Goal: Task Accomplishment & Management: Manage account settings

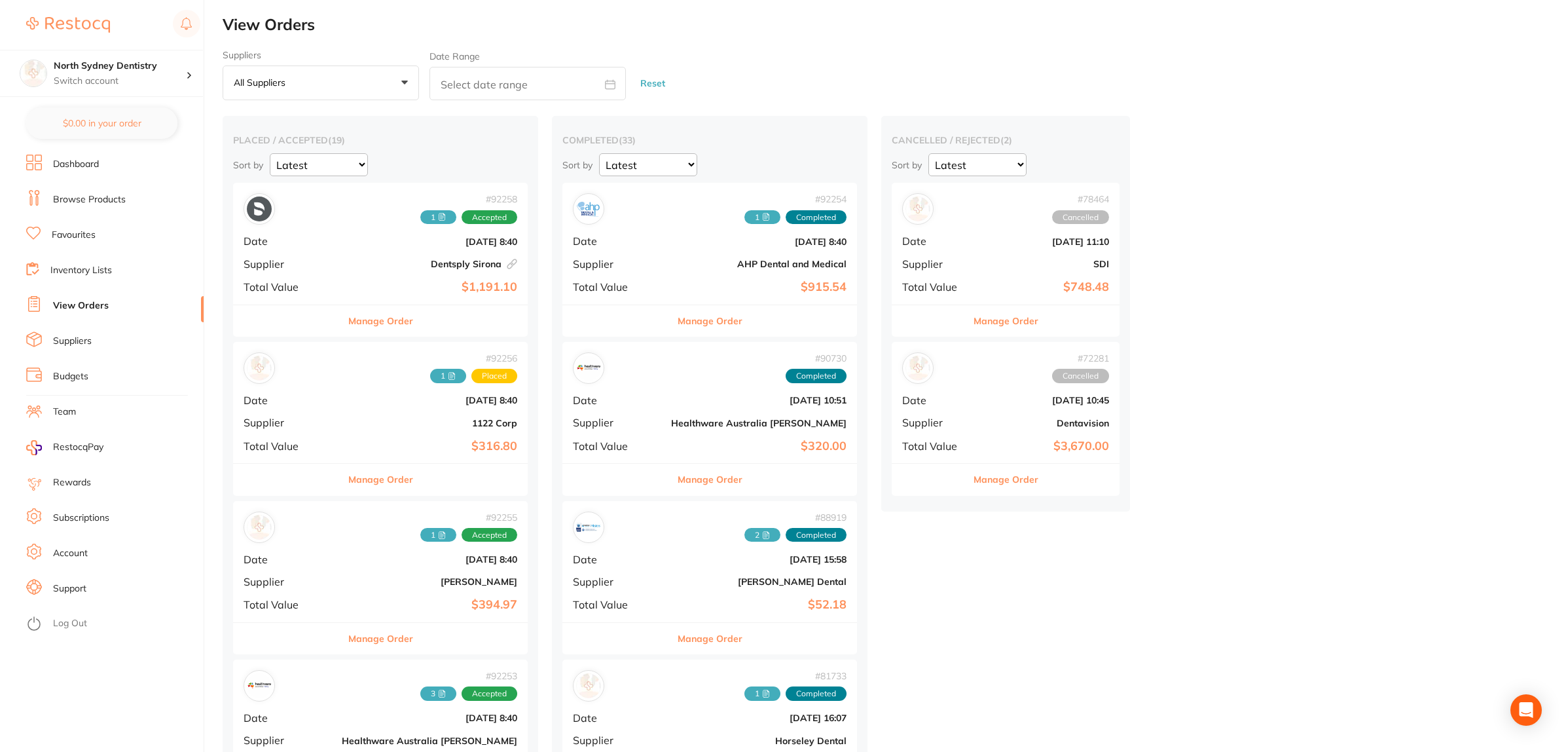
click at [352, 74] on button "All suppliers +0" at bounding box center [320, 83] width 197 height 35
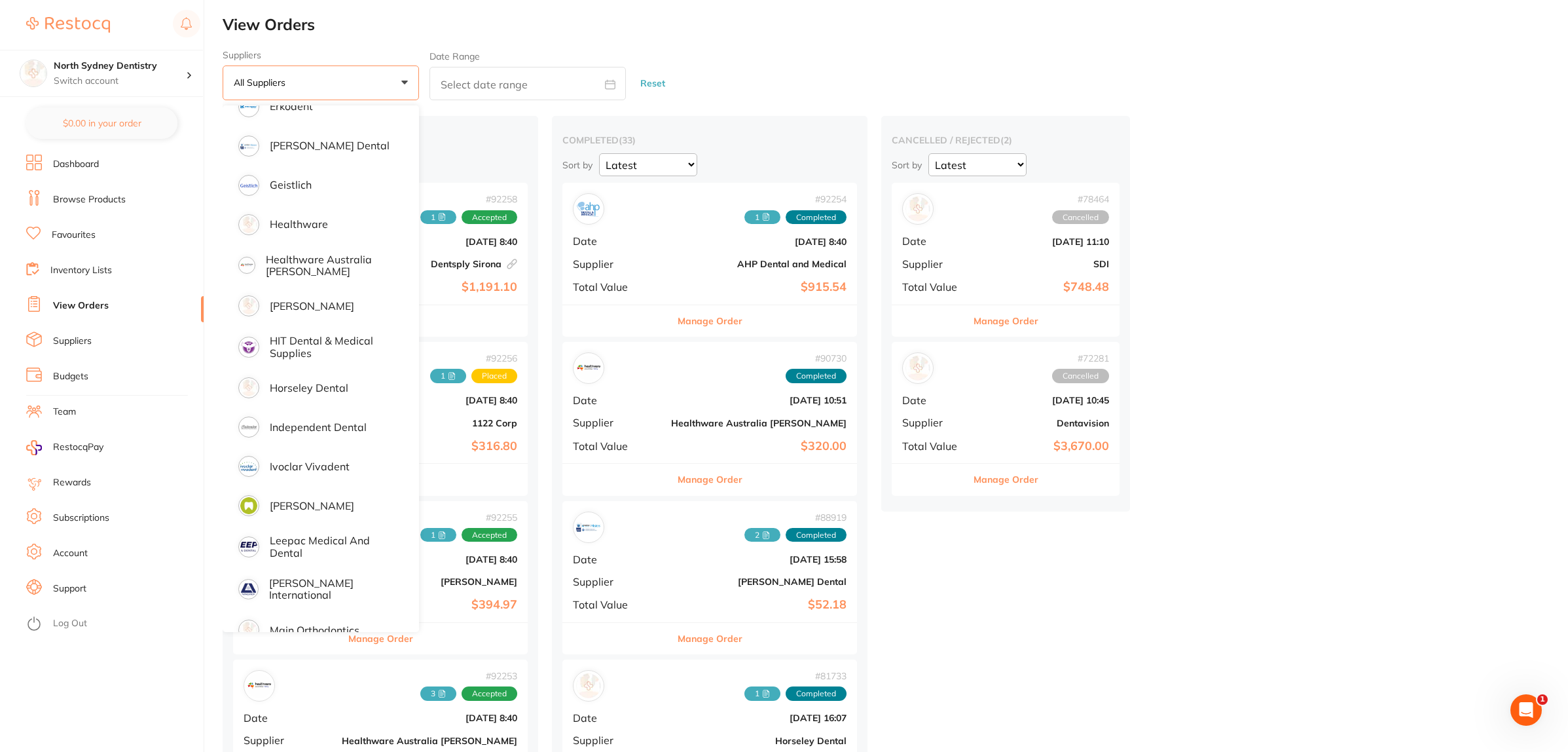
scroll to position [819, 0]
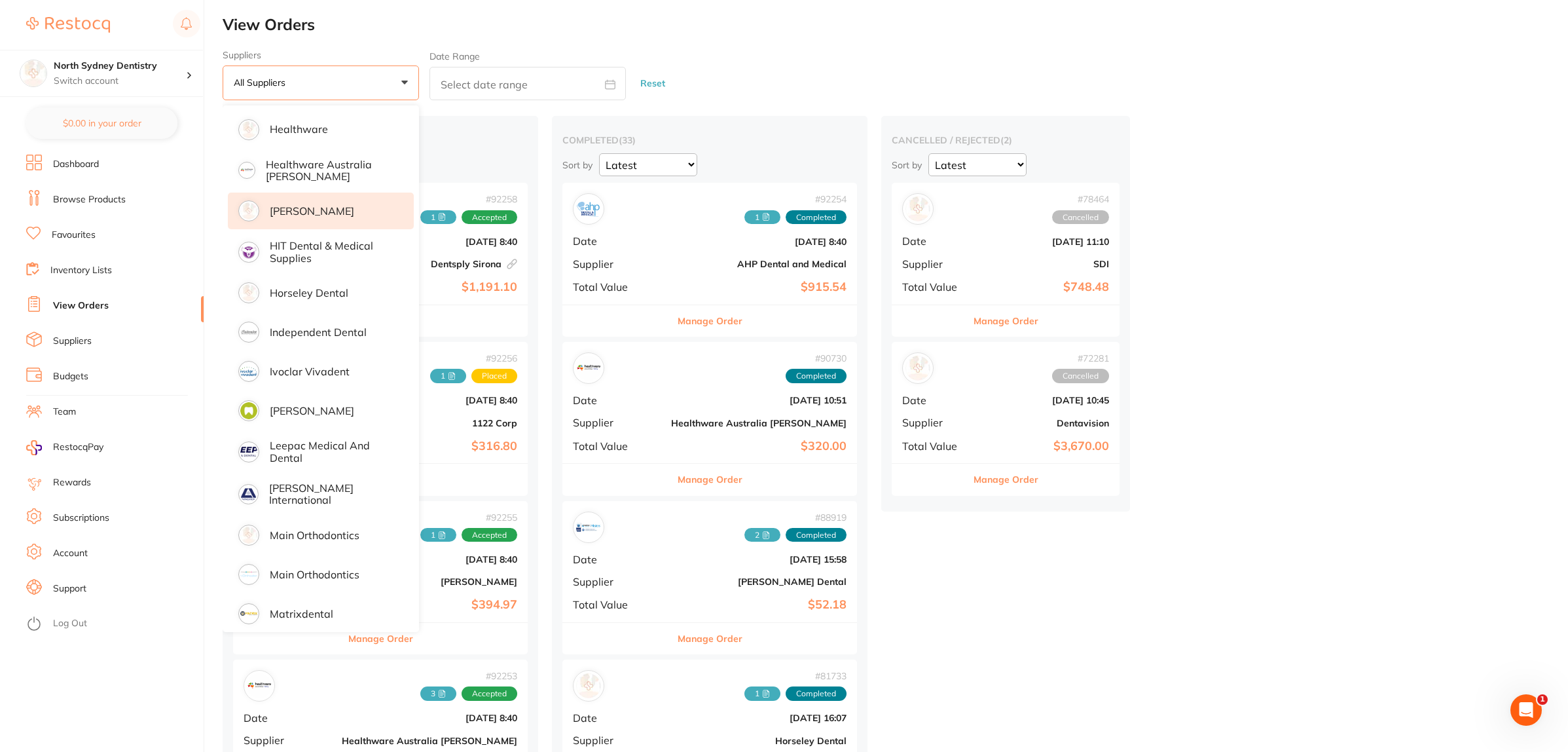
click at [309, 214] on p "[PERSON_NAME]" at bounding box center [312, 211] width 85 height 12
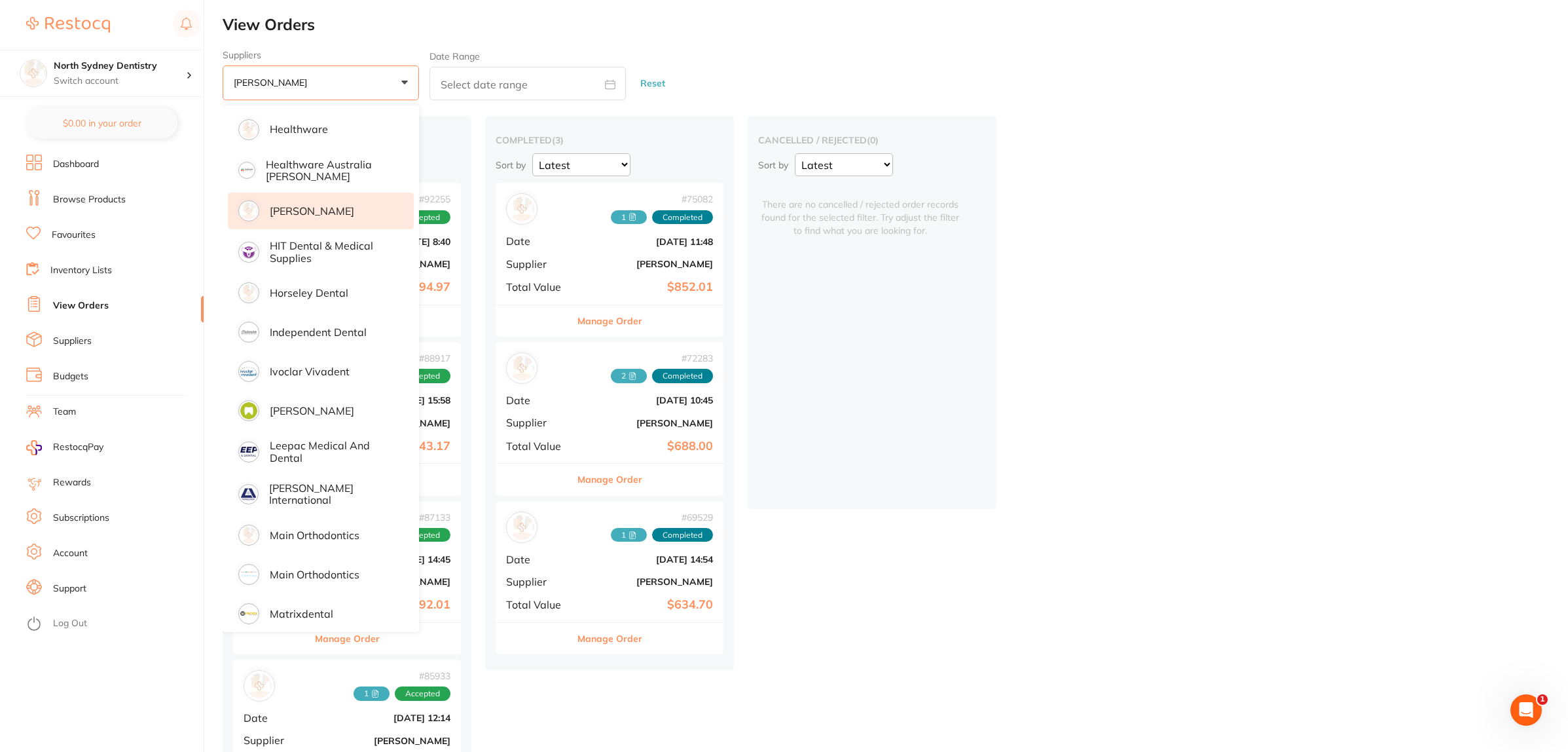
click at [904, 250] on div "cancelled / rejected ( 0 ) Sort by Latest Notification There are no cancelled /…" at bounding box center [873, 313] width 249 height 393
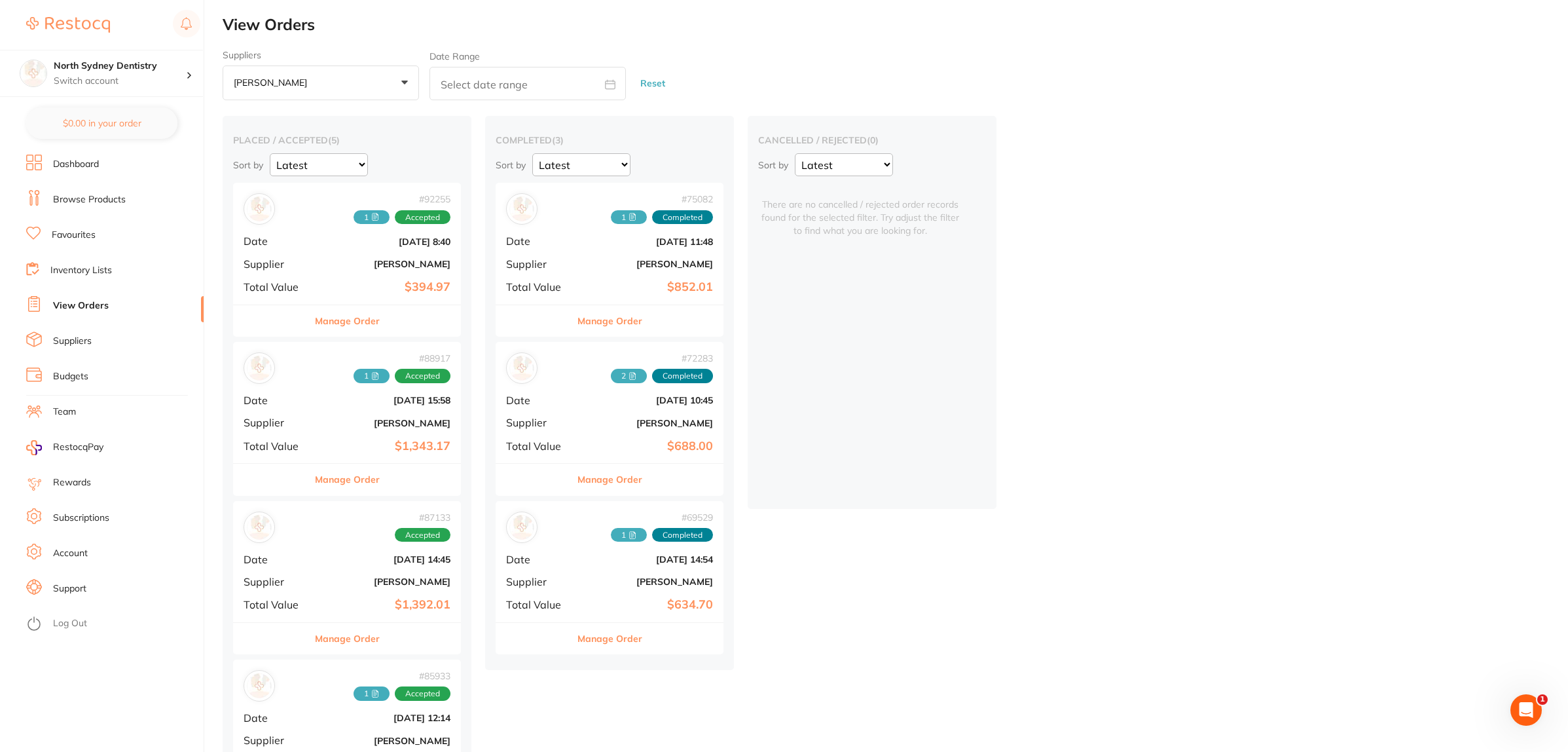
click at [414, 280] on b "$394.97" at bounding box center [385, 287] width 131 height 14
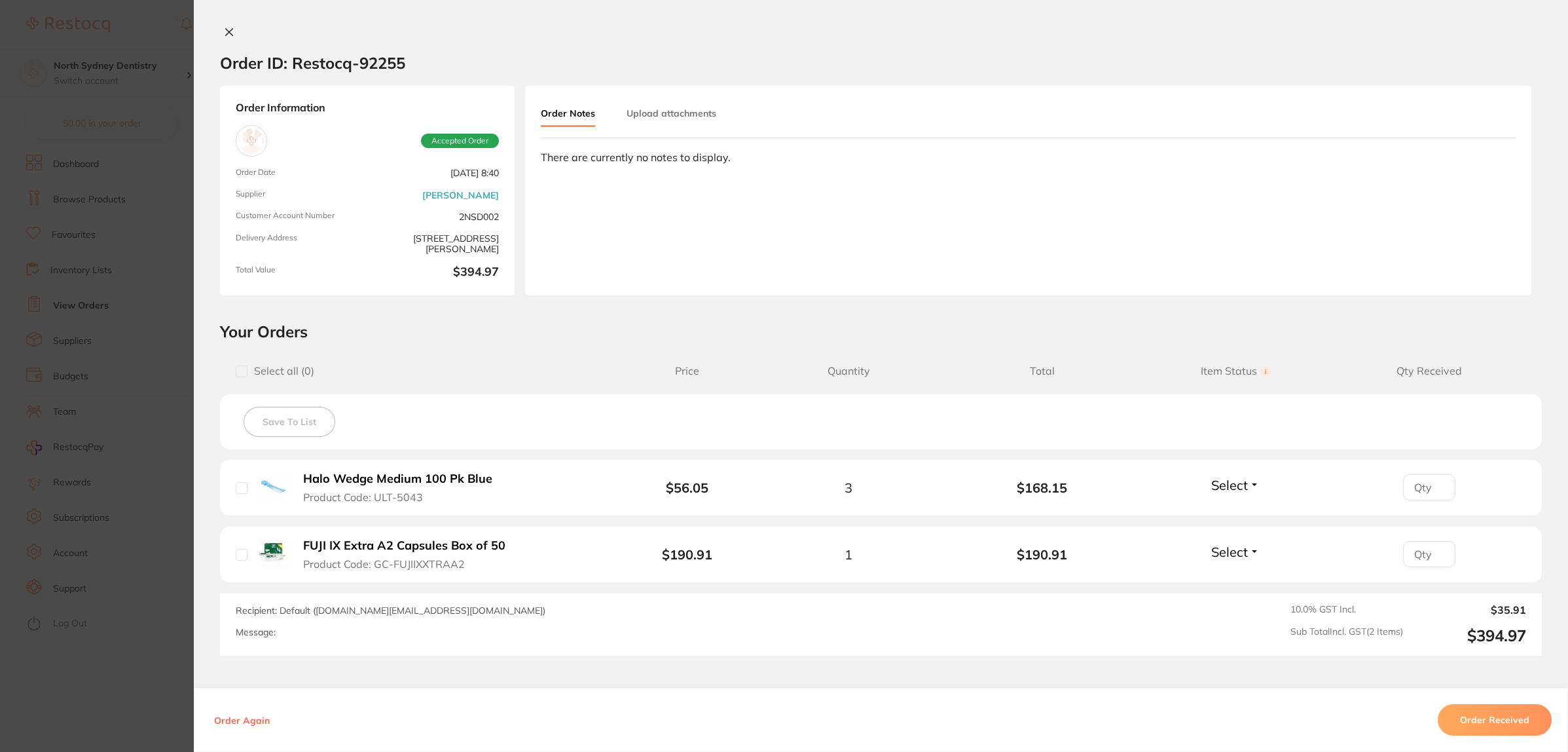
click at [1429, 486] on input "number" at bounding box center [1429, 486] width 52 height 26
click at [1437, 482] on input "1" at bounding box center [1429, 486] width 52 height 26
click at [1437, 482] on input "2" at bounding box center [1429, 486] width 52 height 26
type input "3"
click at [1437, 482] on input "3" at bounding box center [1429, 486] width 52 height 26
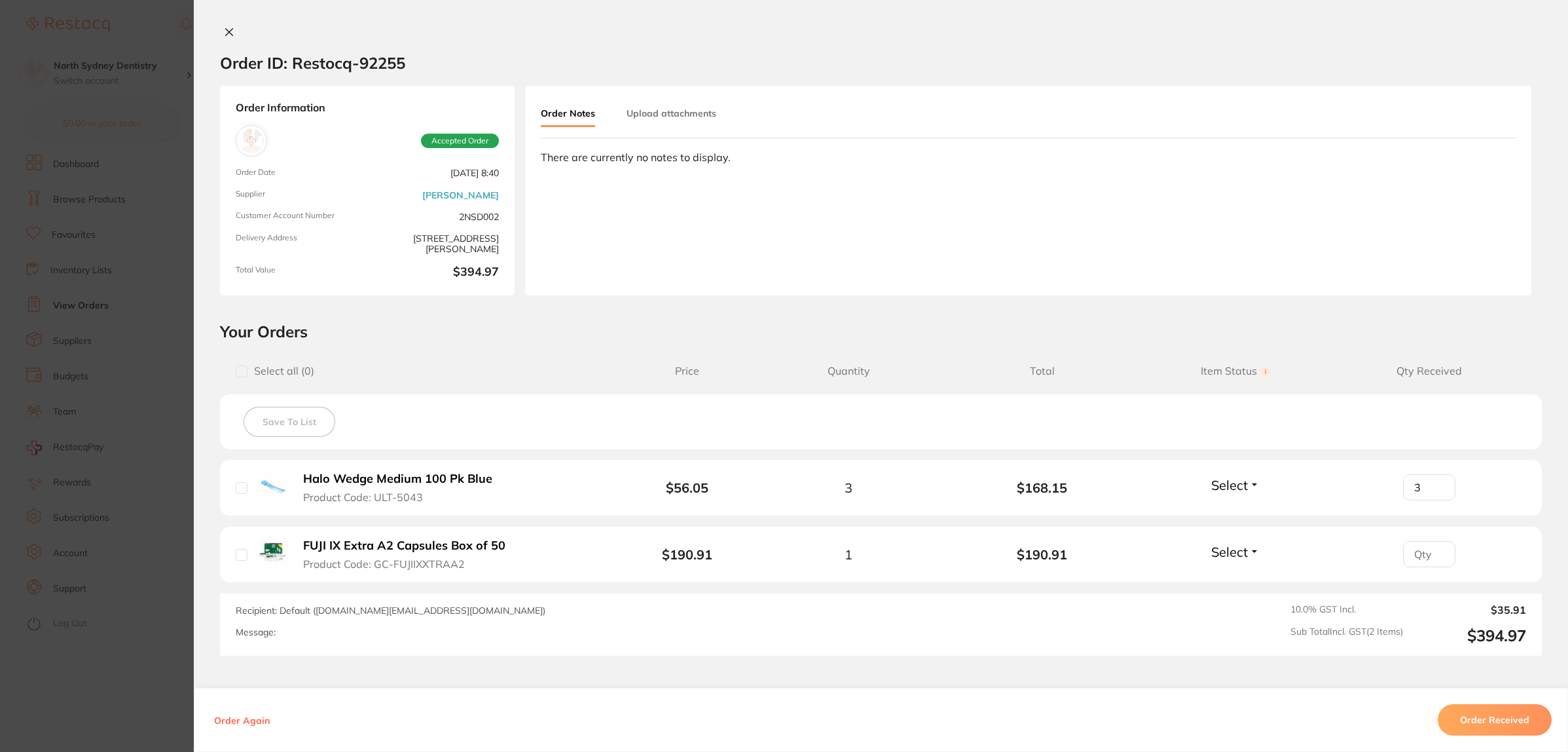
click at [673, 114] on button "Upload attachments" at bounding box center [671, 114] width 90 height 24
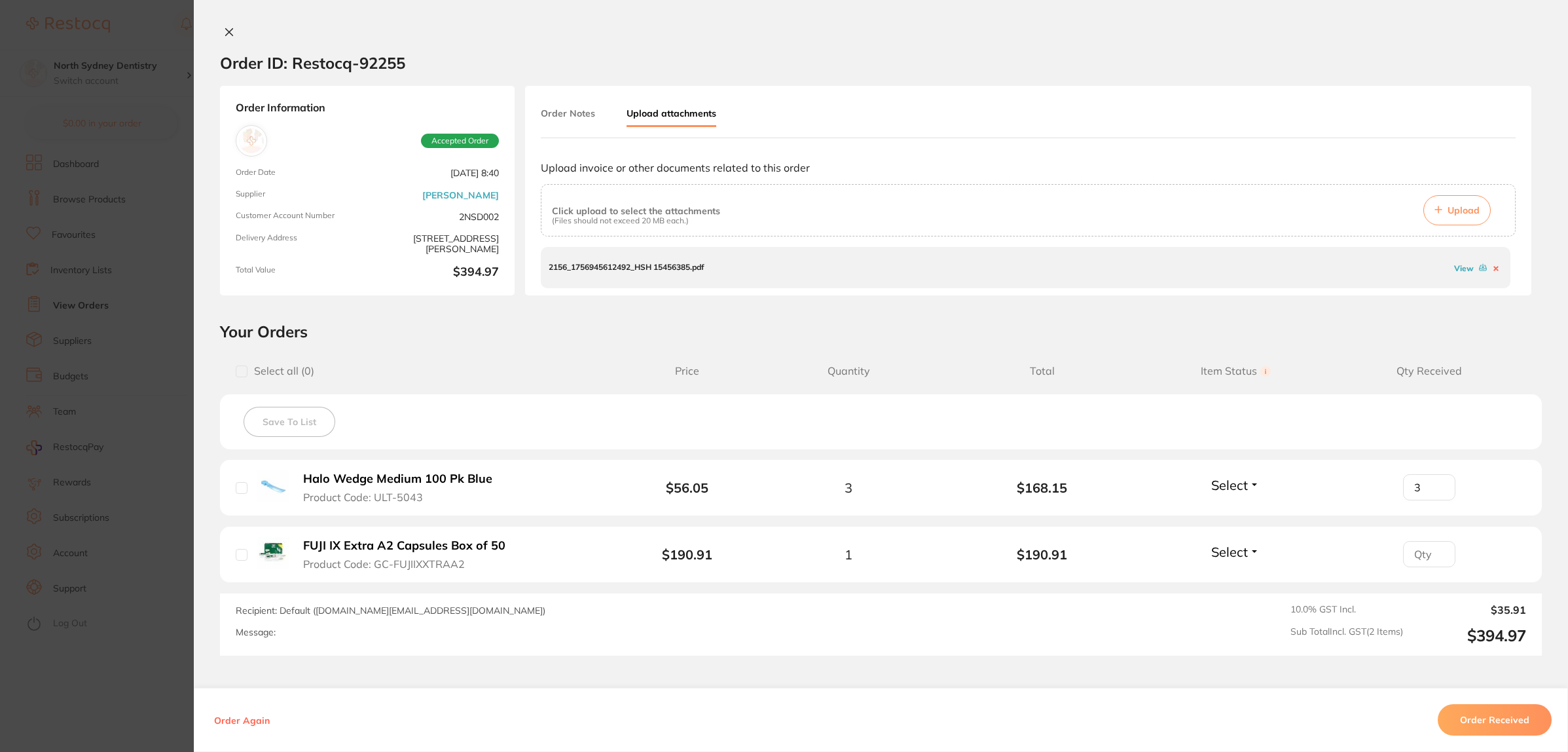
click at [1452, 212] on span "Upload" at bounding box center [1464, 210] width 32 height 12
click at [1501, 709] on button "Order Received" at bounding box center [1494, 720] width 114 height 31
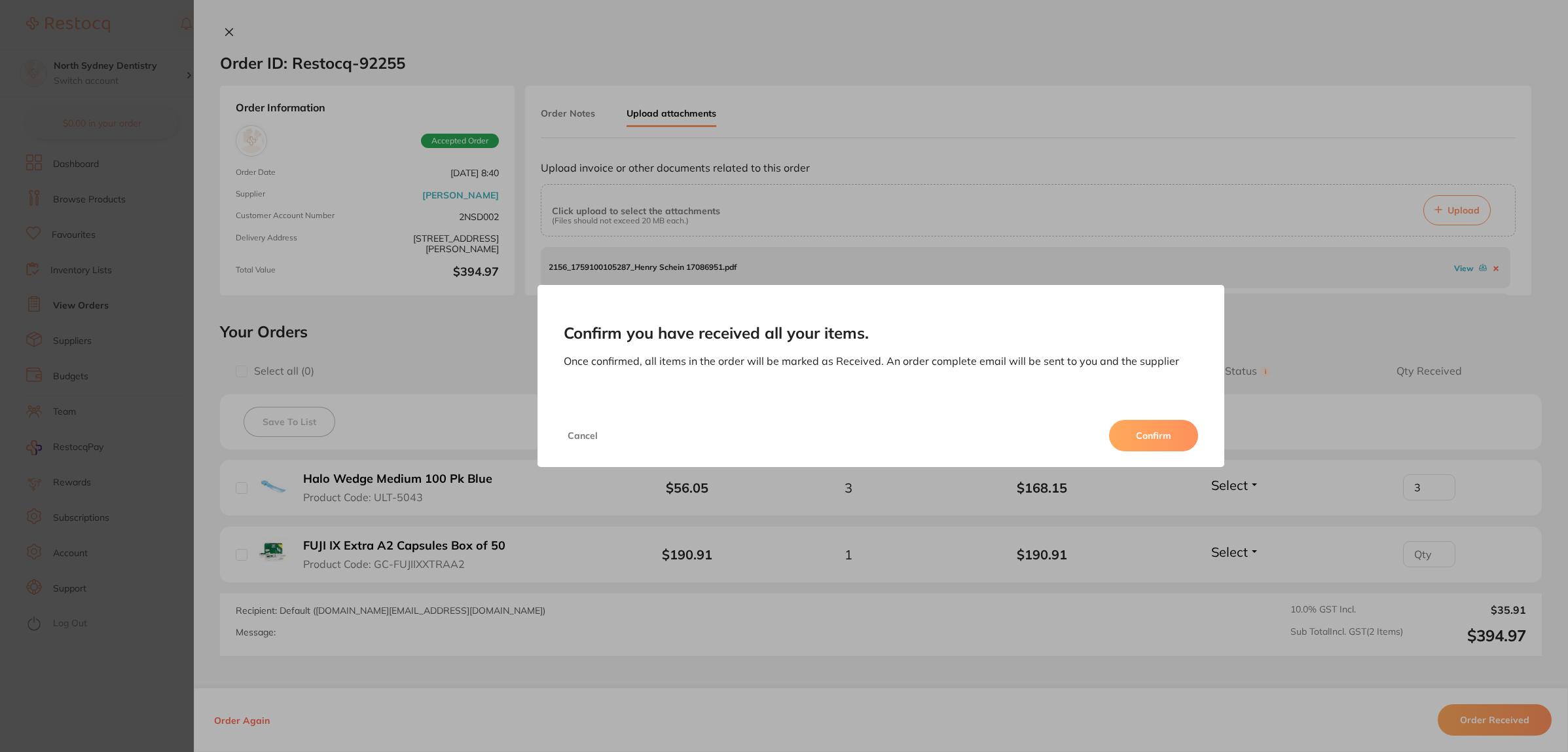
click at [572, 429] on button "Cancel" at bounding box center [583, 436] width 38 height 31
